Goal: Task Accomplishment & Management: Manage account settings

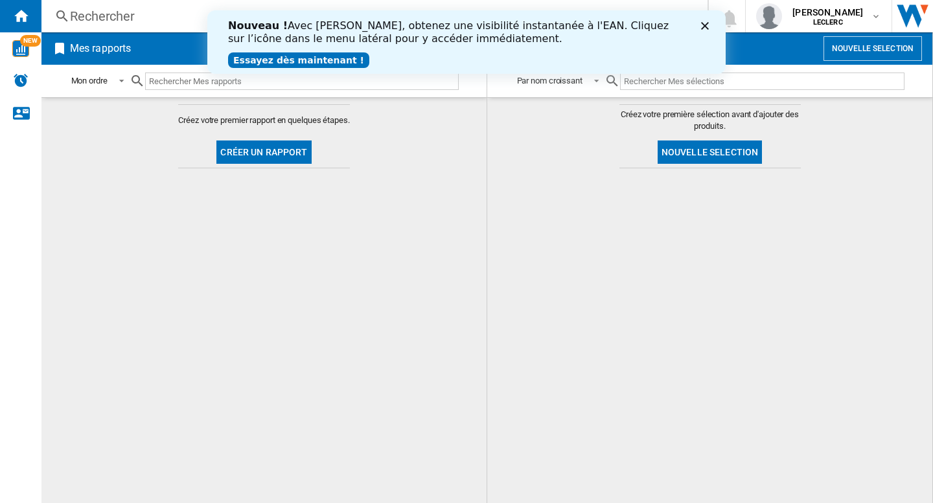
click at [433, 50] on div "Nouveau ! Avec [PERSON_NAME], obtenez une visibilité instantanée à l'EAN. Cliqu…" at bounding box center [466, 42] width 477 height 53
click at [708, 25] on icon "Fermer" at bounding box center [705, 26] width 8 height 8
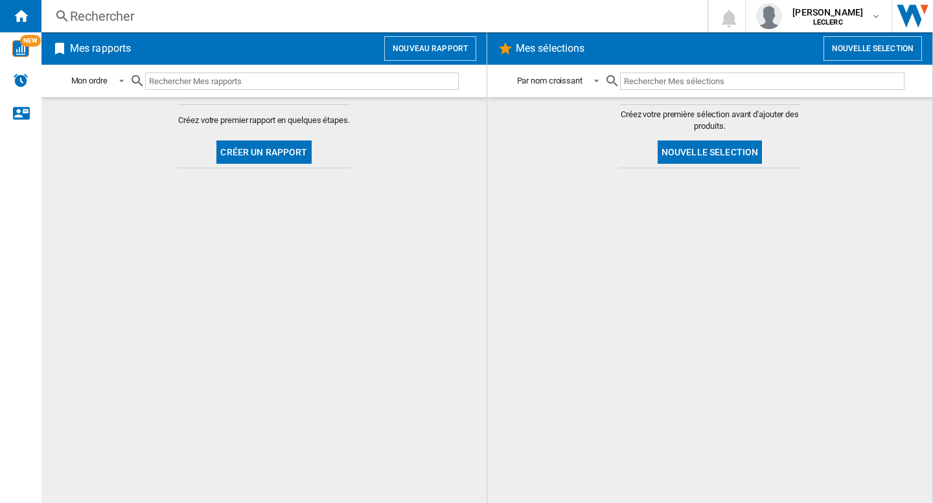
click at [445, 49] on button "Nouveau rapport" at bounding box center [430, 48] width 92 height 25
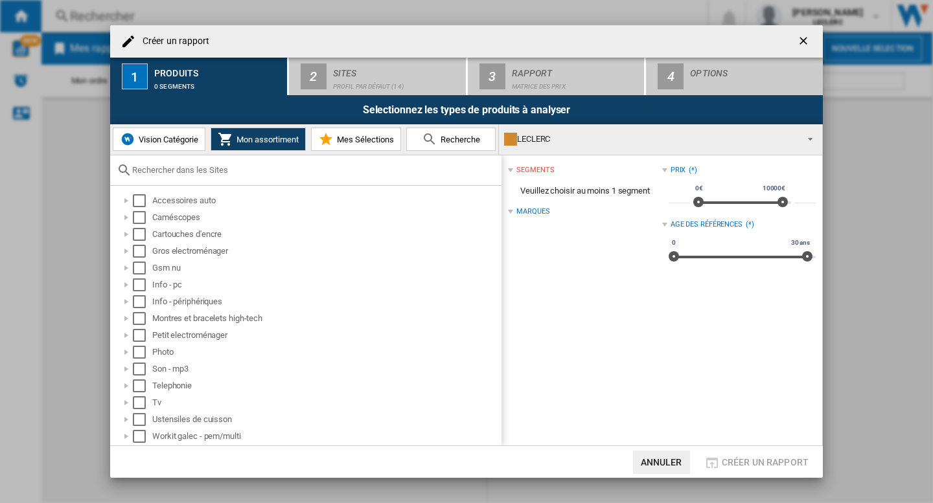
click at [653, 145] on div "LECLERC" at bounding box center [650, 139] width 292 height 18
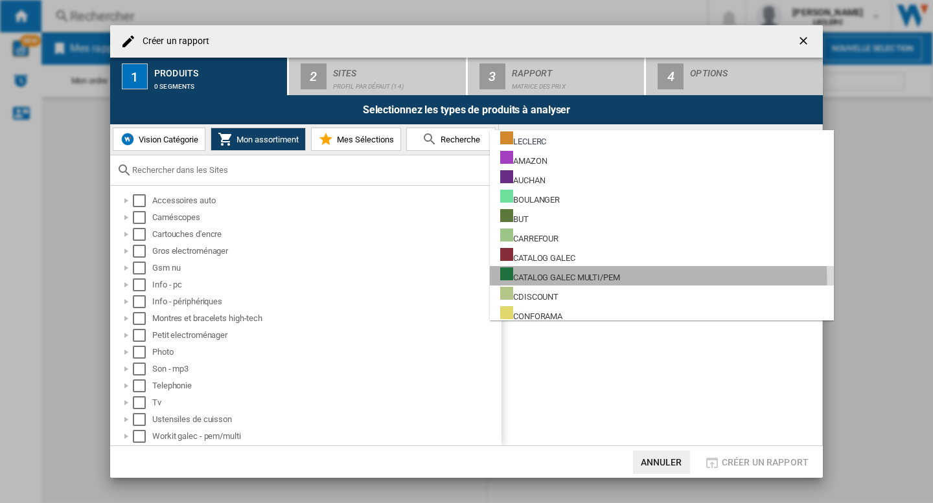
click at [584, 280] on div "CATALOG GALEC MULTI/PEM" at bounding box center [560, 275] width 120 height 16
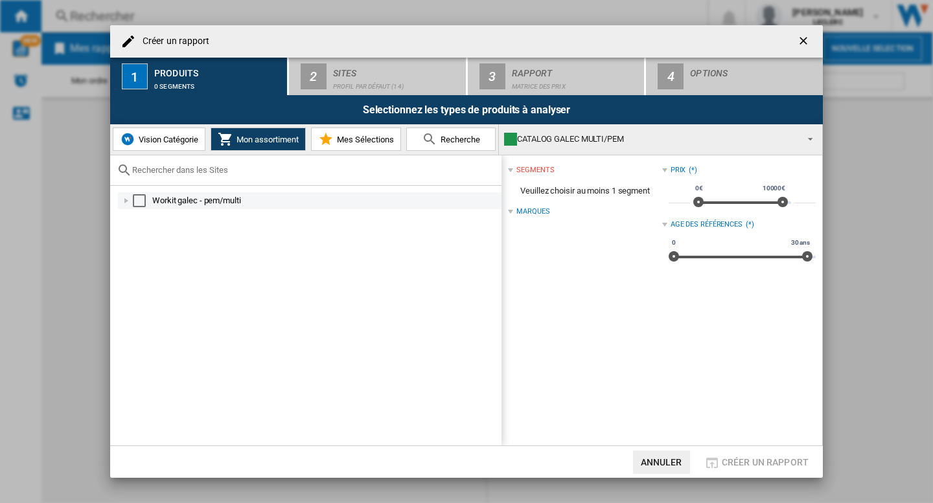
click at [144, 199] on div "Select" at bounding box center [139, 200] width 13 height 13
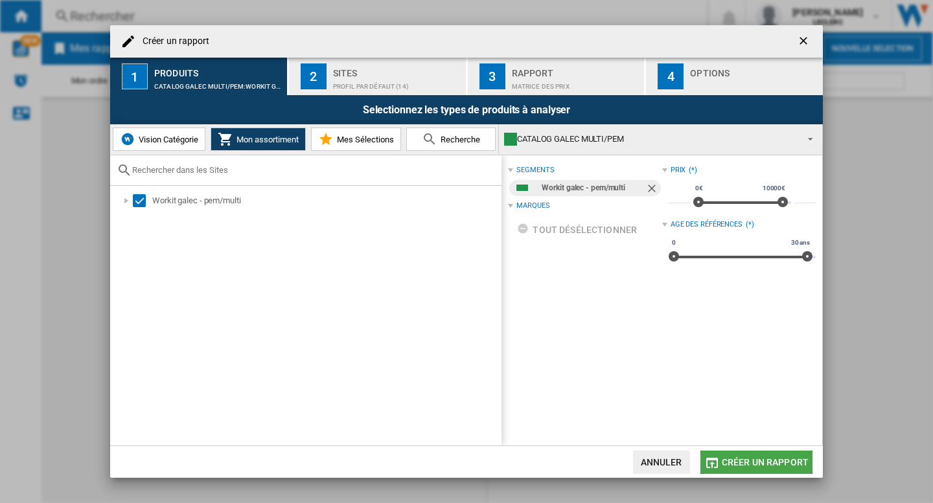
click at [741, 461] on span "Créer un rapport" at bounding box center [764, 462] width 87 height 10
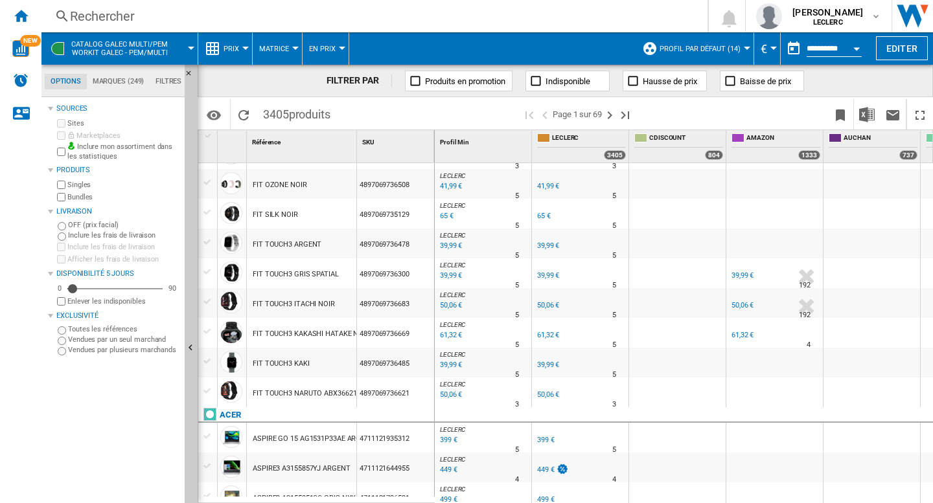
scroll to position [0, 577]
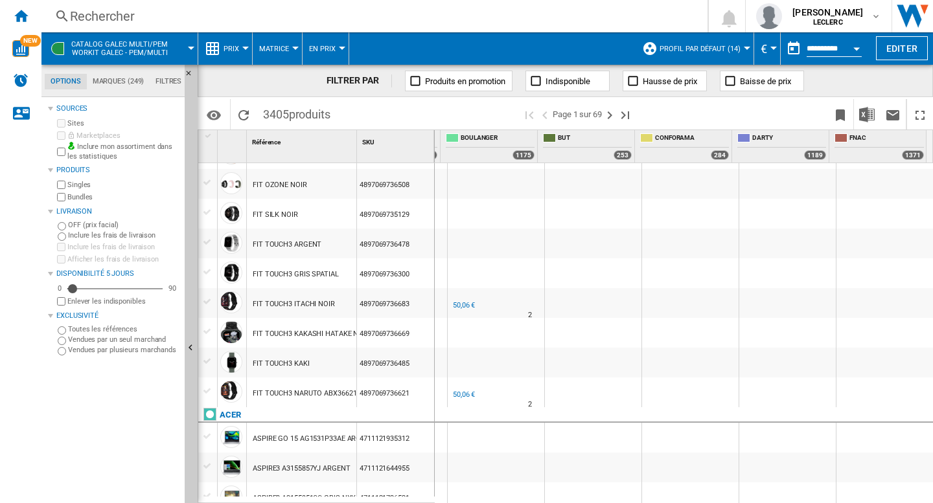
click at [701, 51] on span "Profil par défaut (14)" at bounding box center [699, 49] width 81 height 8
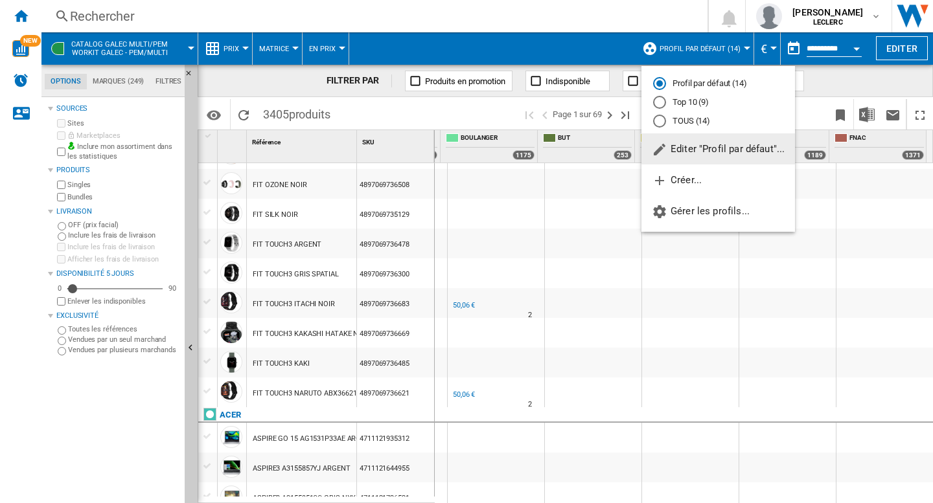
click at [716, 147] on span "Editer "Profil par défaut"..." at bounding box center [718, 149] width 133 height 12
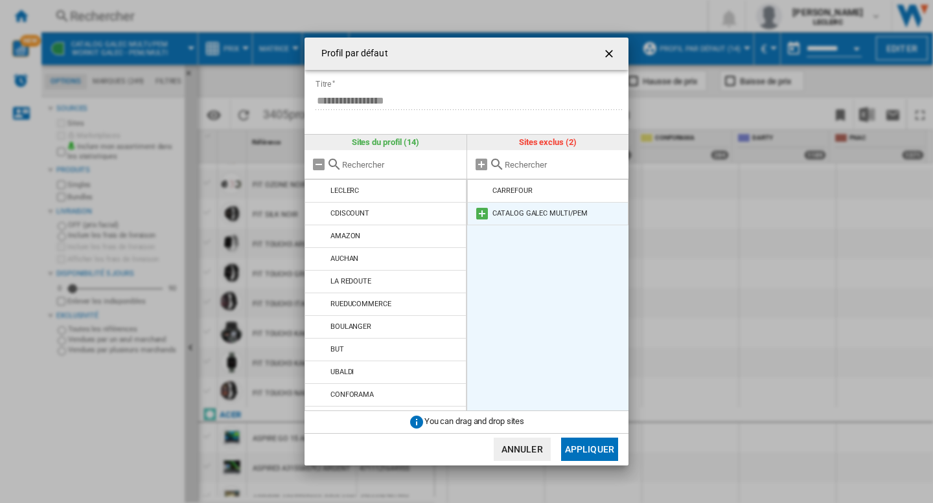
click at [482, 214] on md-icon at bounding box center [482, 214] width 16 height 16
click at [593, 444] on button "Appliquer" at bounding box center [589, 449] width 57 height 23
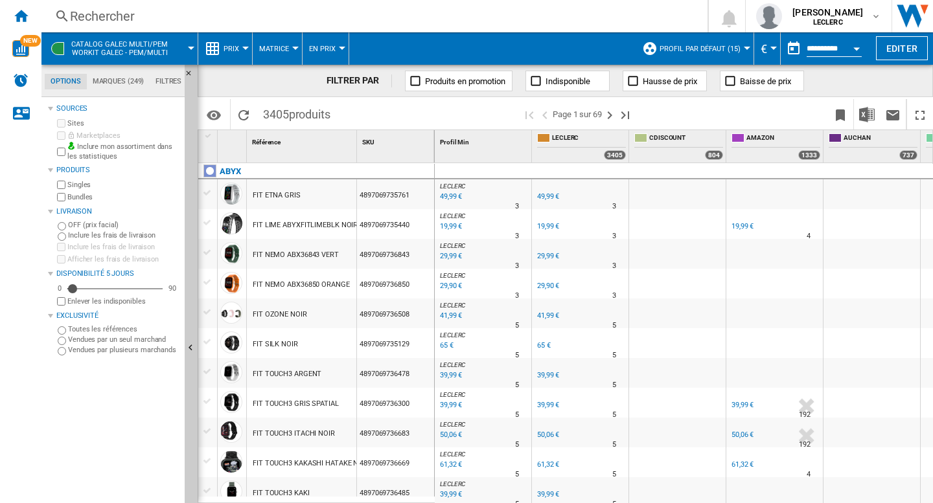
drag, startPoint x: 138, startPoint y: 407, endPoint x: 144, endPoint y: 411, distance: 7.9
click at [138, 407] on div "Sources Sites Marketplaces Inclure mon assortiment dans les statistiques Produi…" at bounding box center [113, 301] width 131 height 403
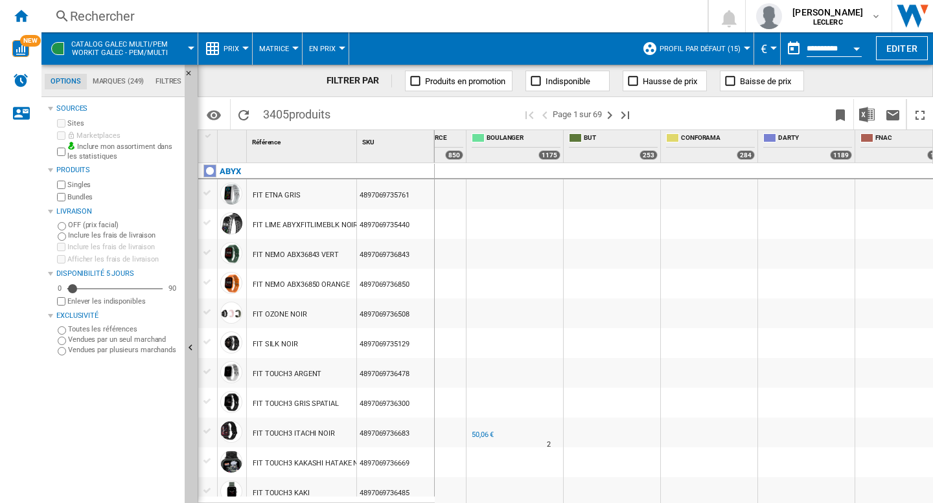
scroll to position [0, 674]
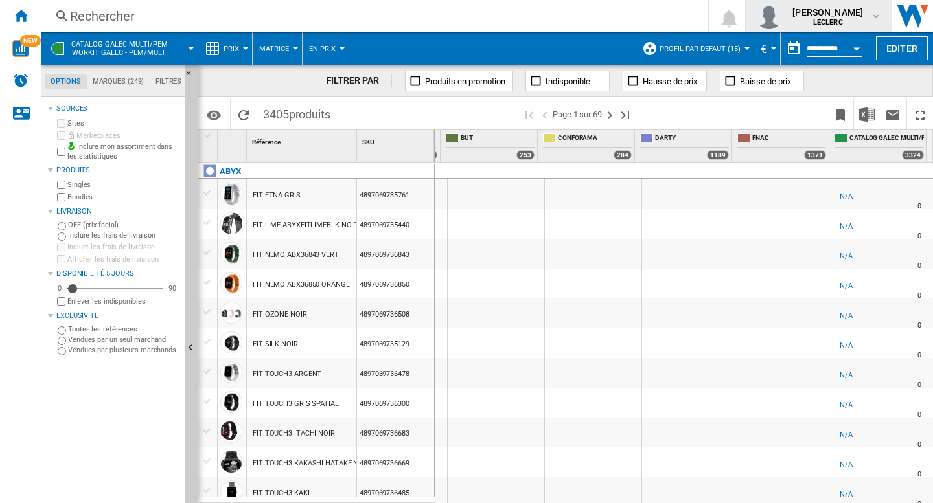
click at [856, 14] on span "[PERSON_NAME]" at bounding box center [827, 12] width 71 height 13
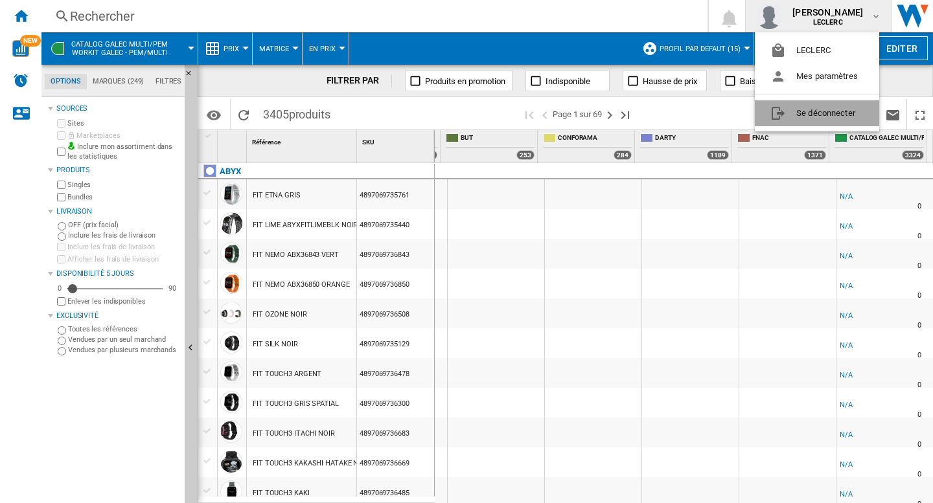
click at [802, 112] on button "Se déconnecter" at bounding box center [816, 113] width 124 height 26
